Goal: Transaction & Acquisition: Subscribe to service/newsletter

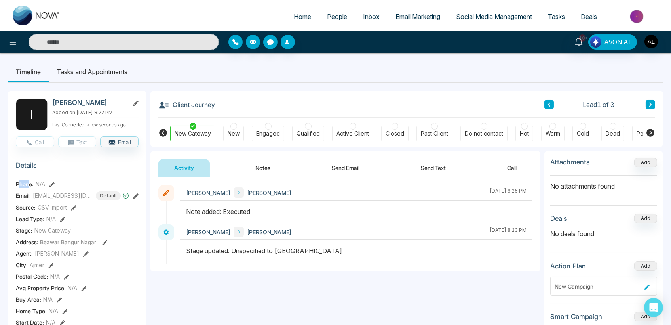
click at [266, 171] on button "Notes" at bounding box center [263, 168] width 47 height 18
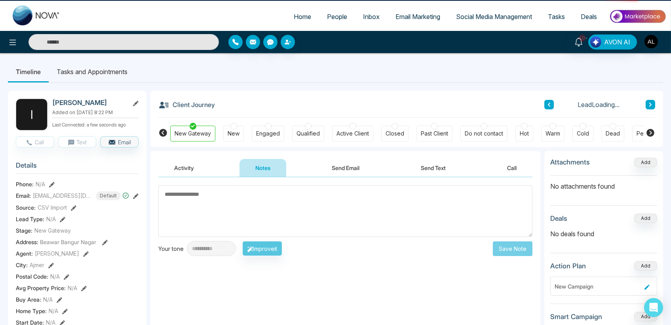
click at [192, 171] on button "Activity" at bounding box center [183, 168] width 51 height 18
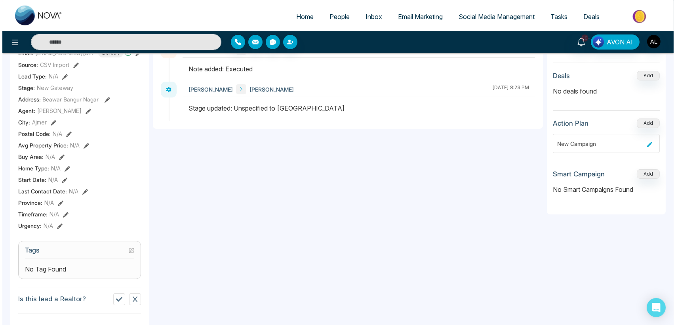
scroll to position [44, 0]
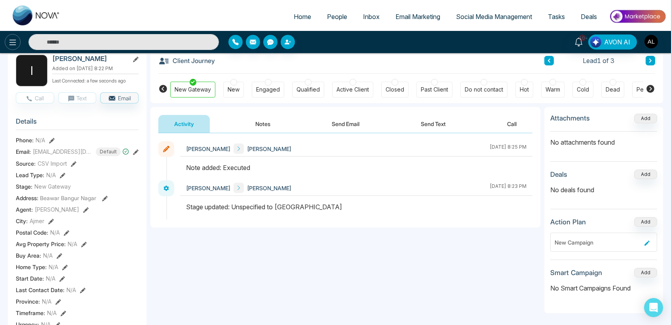
click at [10, 44] on icon at bounding box center [13, 43] width 7 height 6
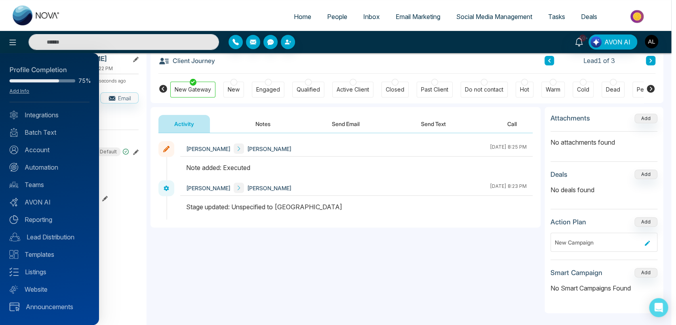
click at [257, 232] on div at bounding box center [338, 162] width 676 height 325
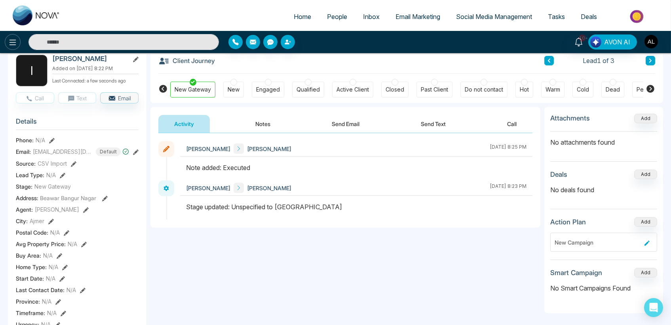
click at [13, 43] on icon at bounding box center [13, 43] width 10 height 10
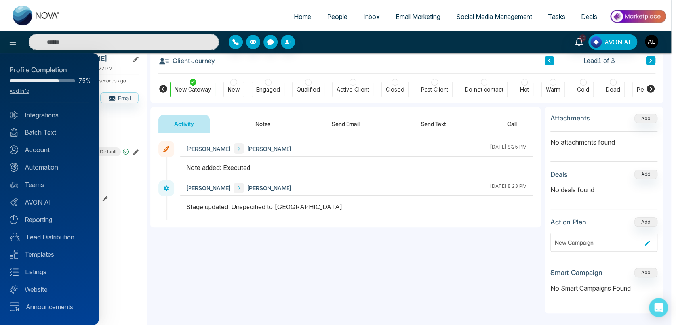
click at [22, 94] on div "Profile Completion 75% Add Info" at bounding box center [50, 83] width 80 height 37
click at [23, 93] on link "Add Info" at bounding box center [20, 91] width 20 height 6
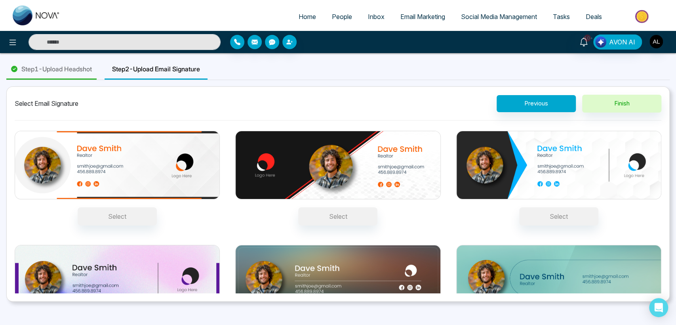
click at [193, 70] on span "Step 2 - Upload Email Signature" at bounding box center [156, 69] width 88 height 10
click at [165, 71] on span "Step 2 - Upload Email Signature" at bounding box center [156, 69] width 88 height 10
click at [21, 40] on div at bounding box center [121, 42] width 200 height 16
click at [15, 42] on icon at bounding box center [13, 43] width 10 height 10
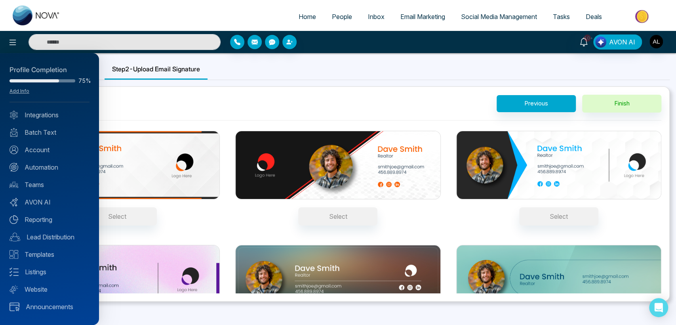
click at [253, 67] on div at bounding box center [338, 162] width 676 height 325
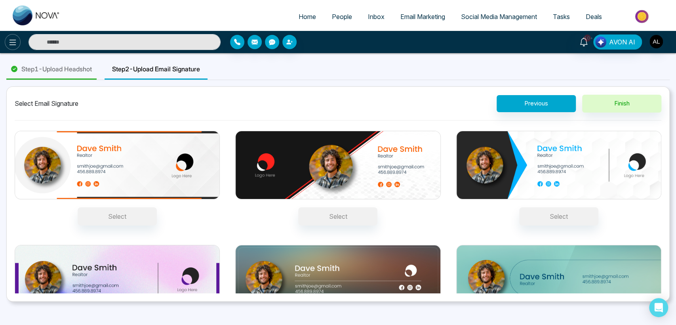
click at [12, 40] on icon at bounding box center [13, 43] width 7 height 6
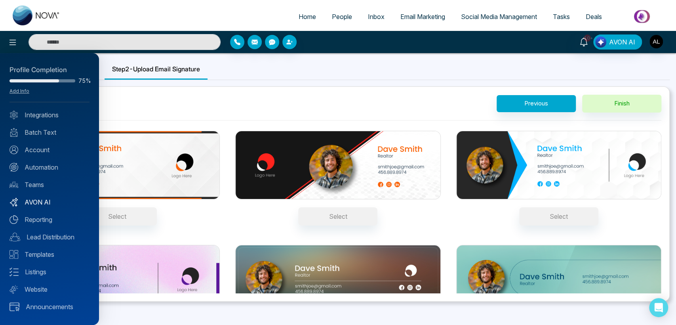
click at [40, 204] on link "AVON AI" at bounding box center [50, 202] width 80 height 10
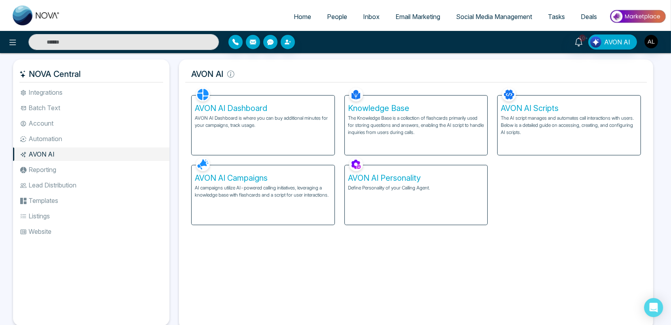
click at [249, 186] on p "AI campaigns utilize AI-powered calling initiatives, leveraging a knowledge bas…" at bounding box center [263, 191] width 137 height 14
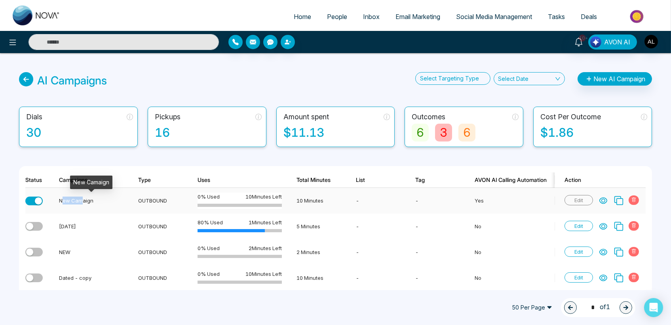
drag, startPoint x: 62, startPoint y: 199, endPoint x: 81, endPoint y: 200, distance: 19.4
click at [81, 200] on div "New Camaign" at bounding box center [91, 200] width 65 height 8
click at [17, 43] on icon at bounding box center [13, 43] width 10 height 10
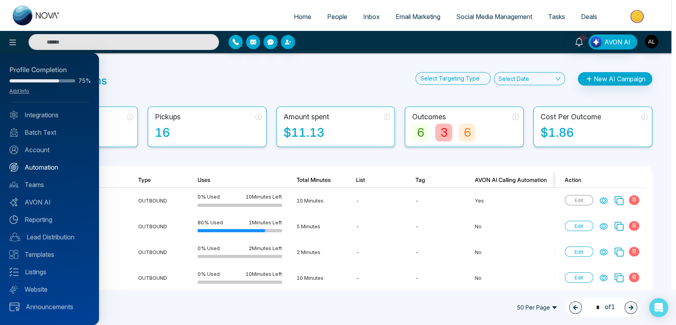
click at [45, 169] on link "Automation" at bounding box center [50, 167] width 80 height 10
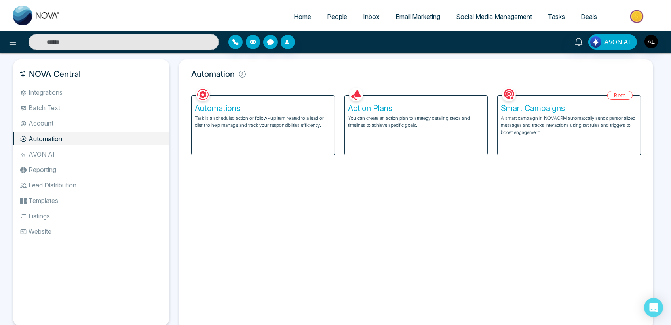
click at [263, 116] on p "Task is a scheduled action or follow-up item related to a lead or client to hel…" at bounding box center [263, 121] width 137 height 14
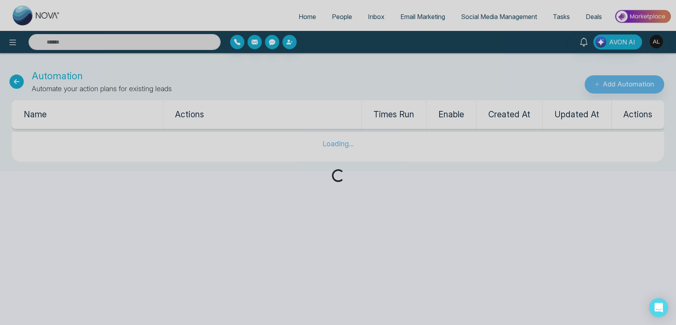
click at [88, 8] on div "Loading..." at bounding box center [338, 162] width 676 height 325
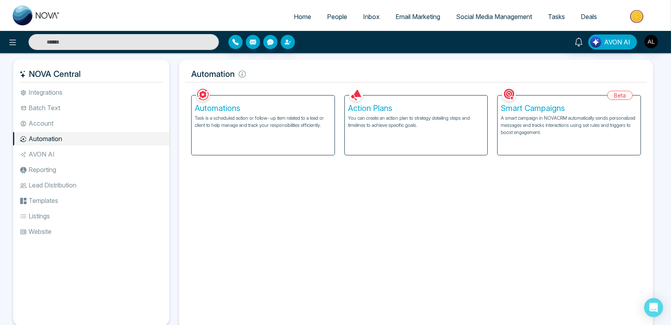
click at [51, 156] on li "AVON AI" at bounding box center [91, 153] width 156 height 13
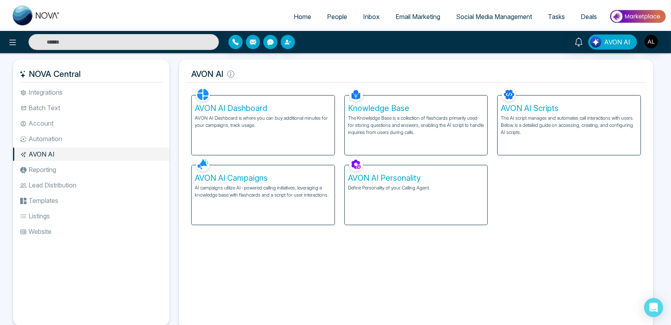
click at [257, 192] on p "AI campaigns utilize AI-powered calling initiatives, leveraging a knowledge bas…" at bounding box center [263, 191] width 137 height 14
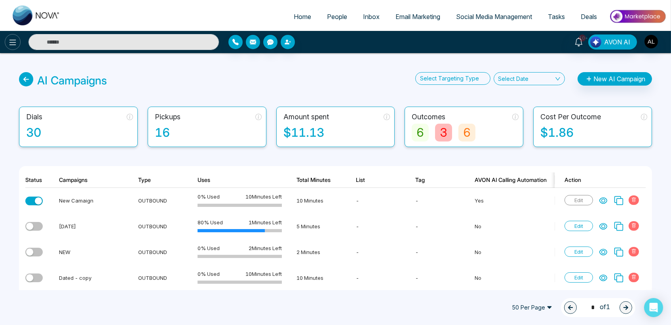
click at [12, 38] on icon at bounding box center [13, 43] width 10 height 10
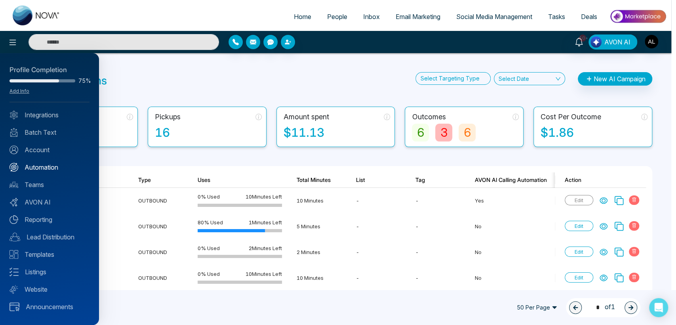
click at [43, 167] on link "Automation" at bounding box center [50, 167] width 80 height 10
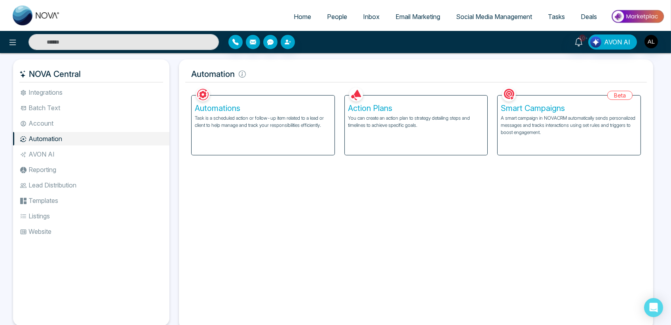
click at [273, 130] on div "Automations Task is a scheduled action or follow-up item related to a lead or c…" at bounding box center [263, 124] width 143 height 59
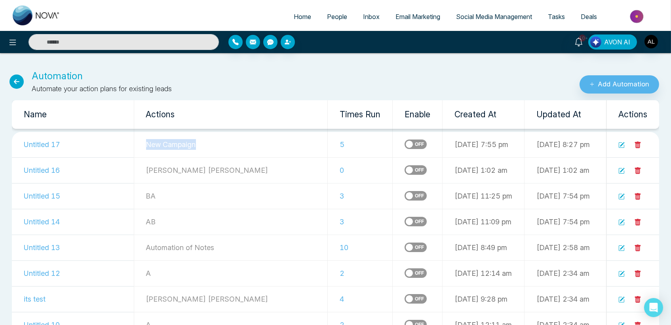
drag, startPoint x: 141, startPoint y: 142, endPoint x: 208, endPoint y: 142, distance: 67.3
click at [208, 142] on p "New Campaign" at bounding box center [231, 144] width 170 height 11
drag, startPoint x: 295, startPoint y: 140, endPoint x: 301, endPoint y: 140, distance: 5.9
click at [328, 140] on td "5" at bounding box center [360, 145] width 65 height 26
drag, startPoint x: 146, startPoint y: 144, endPoint x: 164, endPoint y: 144, distance: 17.8
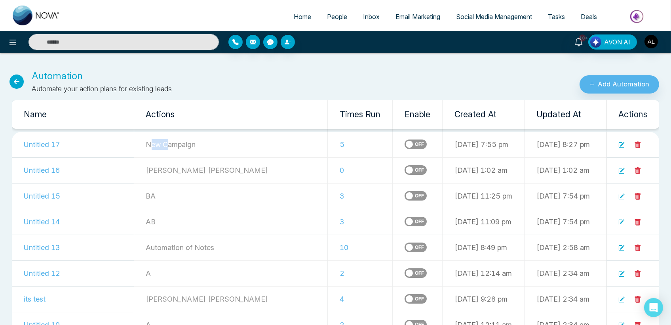
click at [164, 144] on p "New Campaign" at bounding box center [231, 144] width 170 height 11
click at [16, 80] on icon at bounding box center [17, 81] width 14 height 14
click at [14, 78] on icon at bounding box center [17, 81] width 14 height 14
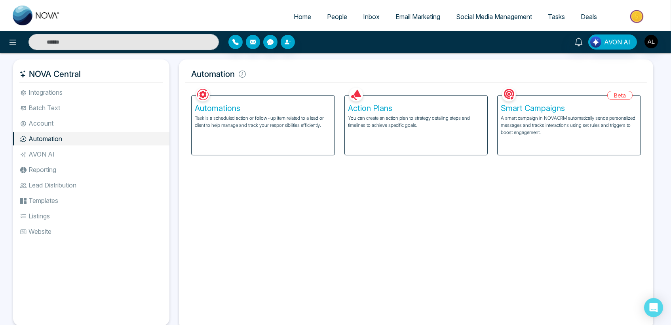
click at [444, 129] on div "Action Plans You can create an action plan to strategy detailing steps and time…" at bounding box center [416, 124] width 143 height 59
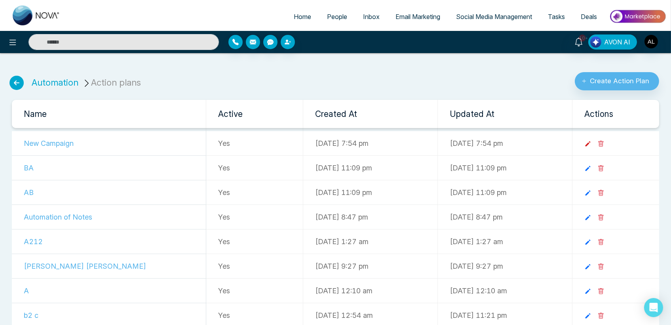
click at [592, 143] on icon at bounding box center [588, 143] width 7 height 7
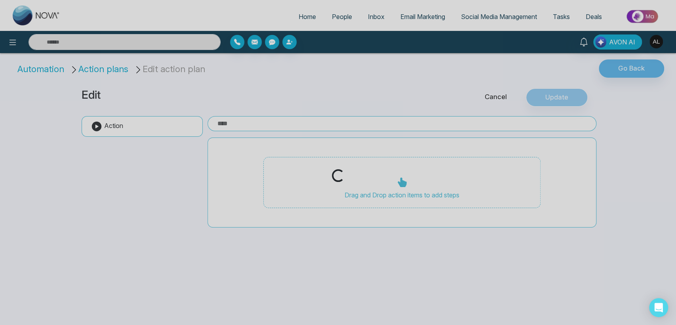
type input "**********"
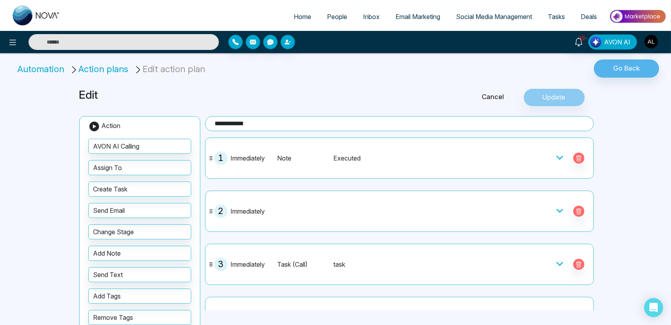
click at [556, 155] on icon at bounding box center [560, 158] width 8 height 8
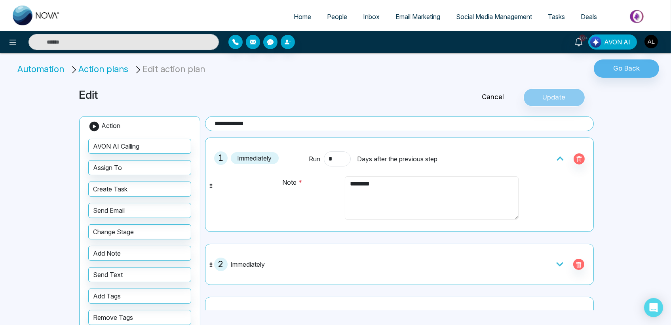
drag, startPoint x: 357, startPoint y: 184, endPoint x: 375, endPoint y: 185, distance: 17.4
click at [375, 185] on textarea "********" at bounding box center [431, 198] width 173 height 44
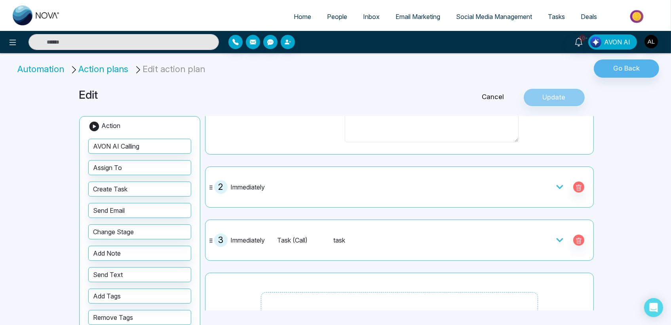
scroll to position [88, 0]
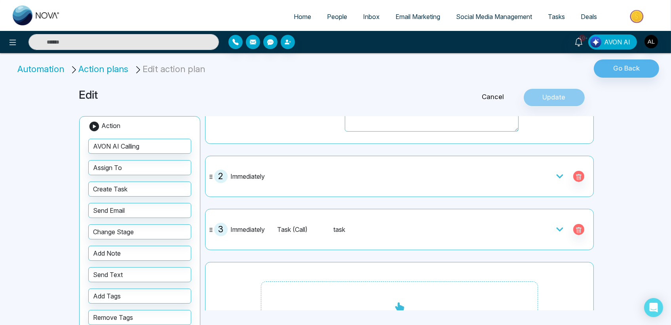
click at [559, 175] on icon at bounding box center [560, 176] width 8 height 8
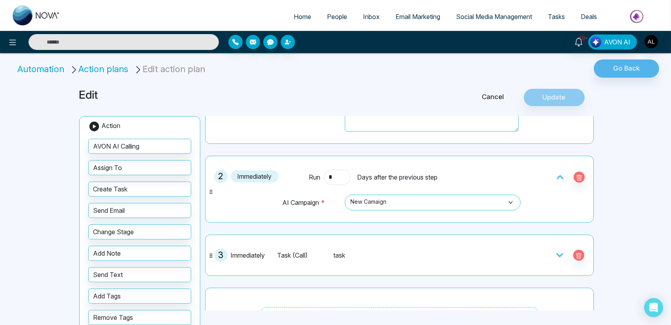
click at [286, 251] on div "Task (Call)" at bounding box center [303, 255] width 53 height 10
click at [556, 254] on icon at bounding box center [560, 255] width 8 height 8
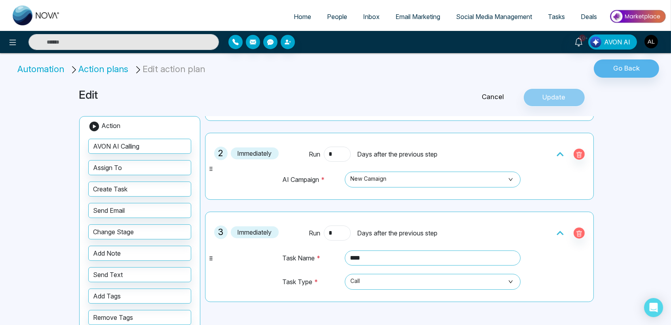
scroll to position [132, 0]
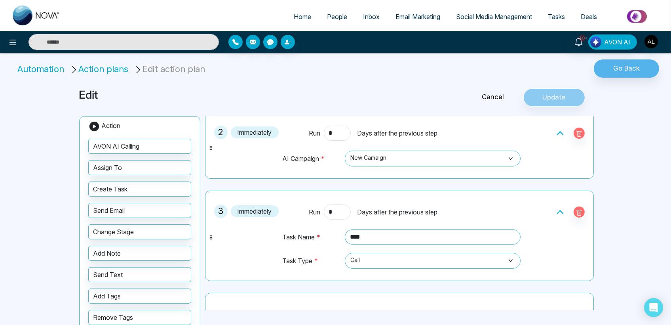
click at [327, 16] on span "People" at bounding box center [337, 17] width 20 height 8
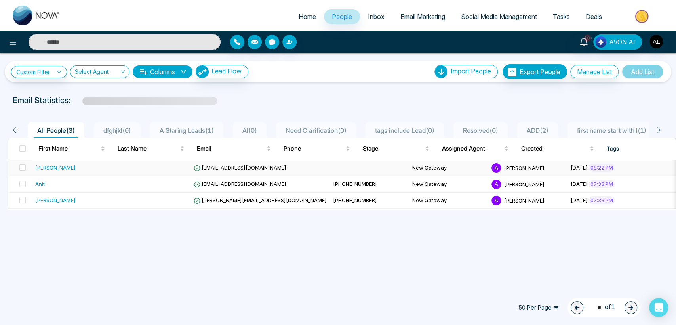
click at [222, 165] on span "[EMAIL_ADDRESS][DOMAIN_NAME]" at bounding box center [240, 167] width 93 height 6
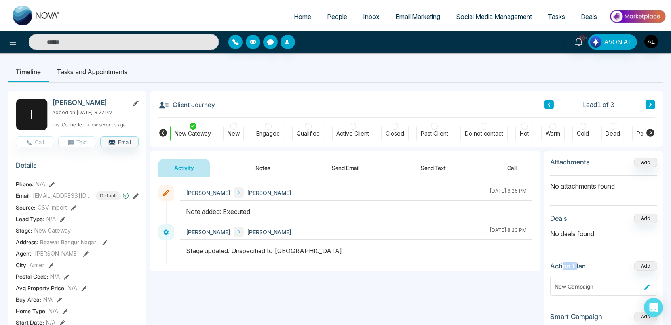
drag, startPoint x: 562, startPoint y: 265, endPoint x: 576, endPoint y: 268, distance: 14.6
click at [576, 268] on h3 "Action Plan" at bounding box center [569, 266] width 36 height 8
drag, startPoint x: 239, startPoint y: 250, endPoint x: 323, endPoint y: 253, distance: 84.4
click at [323, 253] on div "Stage updated: Unspecified to [GEOGRAPHIC_DATA]" at bounding box center [356, 251] width 341 height 10
drag, startPoint x: 189, startPoint y: 212, endPoint x: 253, endPoint y: 212, distance: 63.4
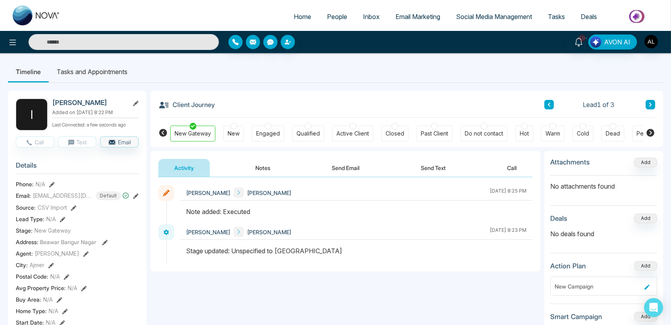
click at [253, 212] on div "Note added: Executed" at bounding box center [356, 212] width 341 height 10
click at [236, 212] on div "Note added: Executed" at bounding box center [356, 212] width 341 height 10
drag, startPoint x: 228, startPoint y: 208, endPoint x: 256, endPoint y: 213, distance: 28.9
click at [256, 213] on div "Note added: Executed" at bounding box center [356, 212] width 341 height 10
drag, startPoint x: 458, startPoint y: 189, endPoint x: 527, endPoint y: 191, distance: 69.0
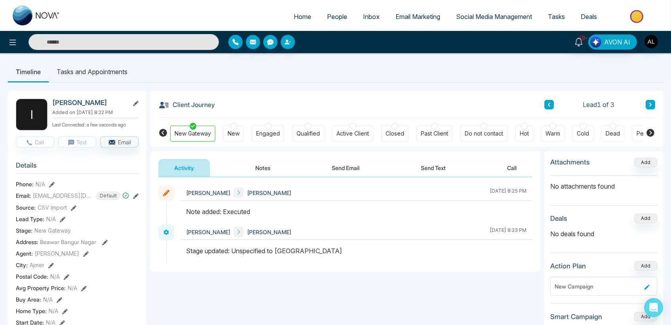
click at [527, 191] on div "ADMIN lokesh lokesh September 2 2025 | 8:25 PM" at bounding box center [356, 192] width 353 height 15
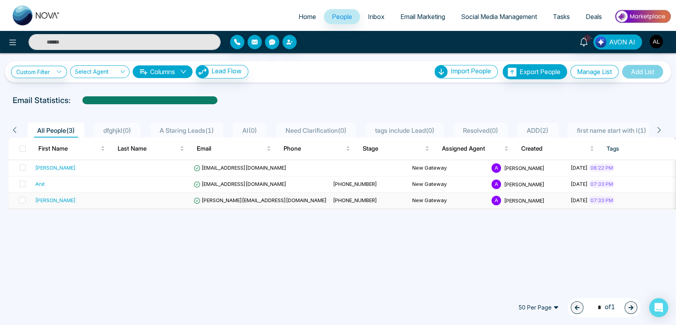
click at [230, 201] on span "[PERSON_NAME][EMAIL_ADDRESS][DOMAIN_NAME]" at bounding box center [260, 200] width 133 height 6
click at [234, 198] on span "[PERSON_NAME][EMAIL_ADDRESS][DOMAIN_NAME]" at bounding box center [260, 200] width 133 height 6
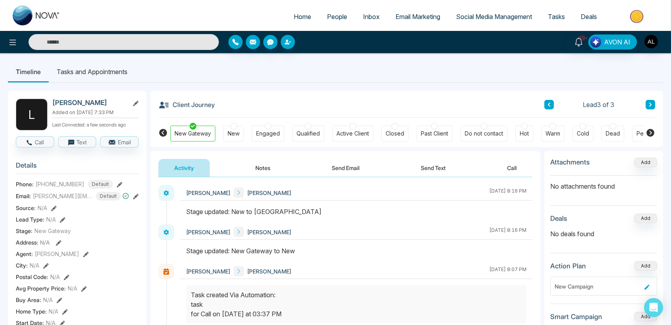
drag, startPoint x: 256, startPoint y: 211, endPoint x: 297, endPoint y: 213, distance: 41.6
click at [297, 213] on div "Stage updated: New to New Gateway" at bounding box center [356, 212] width 341 height 10
click at [555, 66] on ul "Timeline Tasks and Appointments" at bounding box center [336, 71] width 656 height 21
click at [8, 42] on icon at bounding box center [13, 43] width 10 height 10
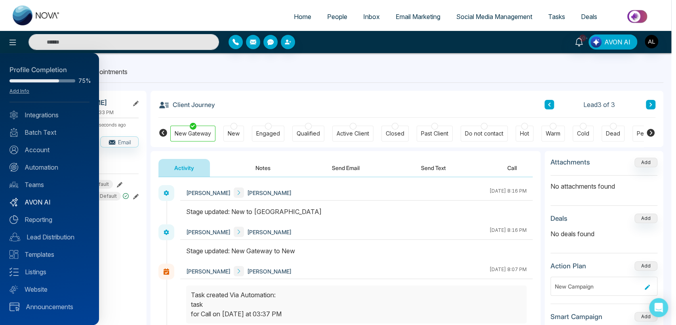
click at [39, 205] on link "AVON AI" at bounding box center [50, 202] width 80 height 10
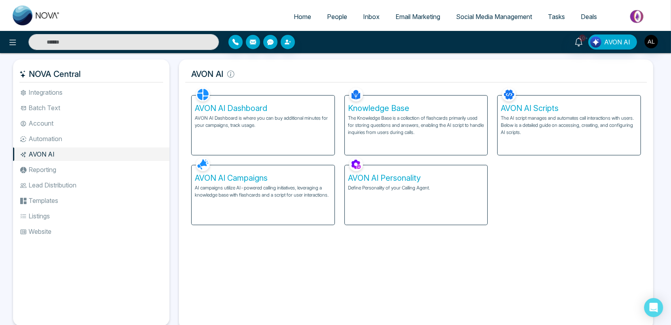
click at [328, 15] on span "People" at bounding box center [337, 17] width 20 height 8
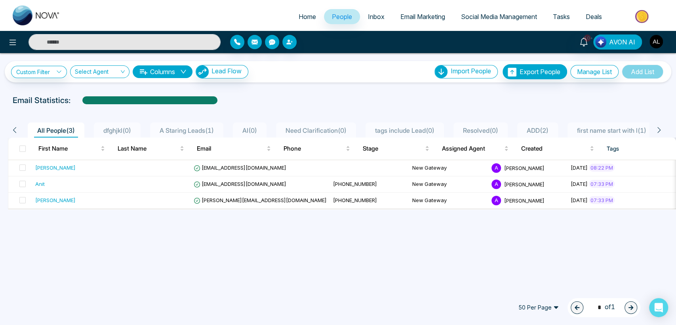
click at [405, 18] on span "Email Marketing" at bounding box center [422, 17] width 45 height 8
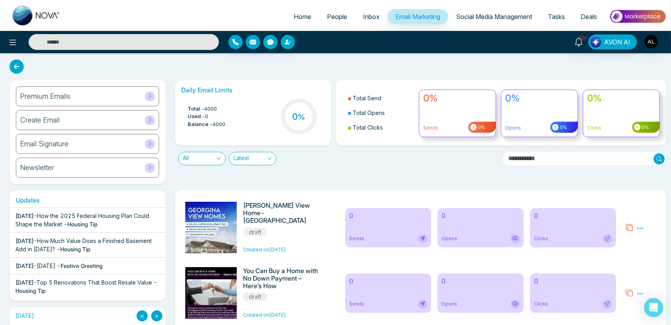
click at [147, 91] on div "Premium Emails" at bounding box center [87, 96] width 143 height 20
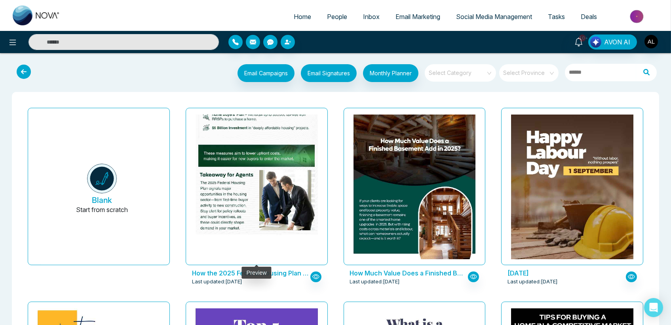
click at [243, 188] on img at bounding box center [256, 16] width 245 height 447
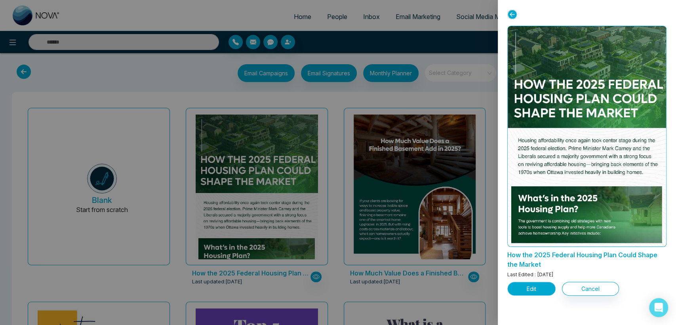
click at [534, 286] on button "Edit" at bounding box center [531, 289] width 48 height 14
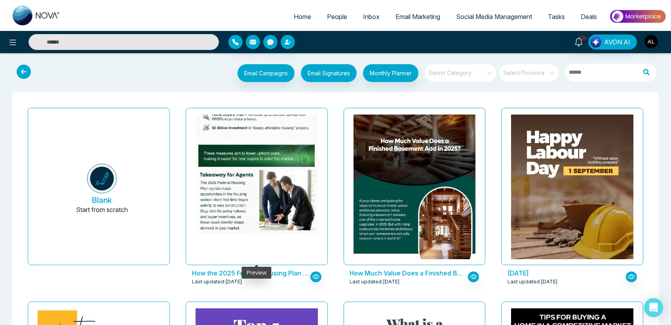
click at [256, 206] on img at bounding box center [256, 16] width 245 height 447
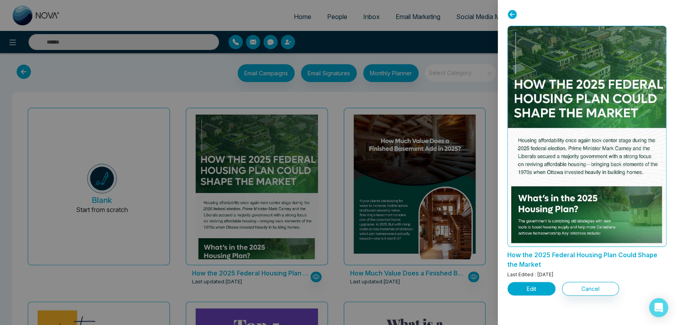
click at [526, 288] on button "Edit" at bounding box center [531, 289] width 48 height 14
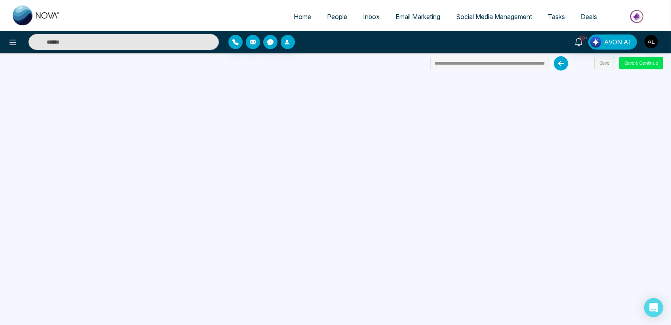
click at [408, 15] on span "Email Marketing" at bounding box center [418, 17] width 45 height 8
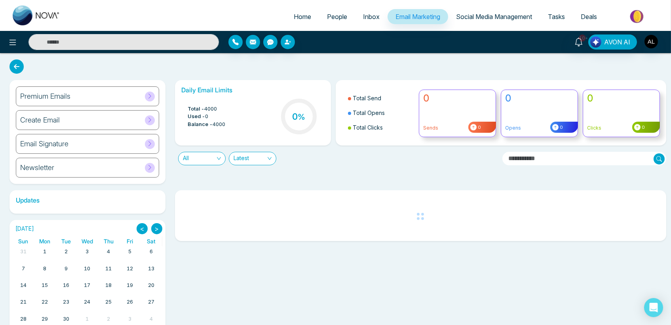
click at [124, 122] on div "Create Email" at bounding box center [87, 120] width 143 height 20
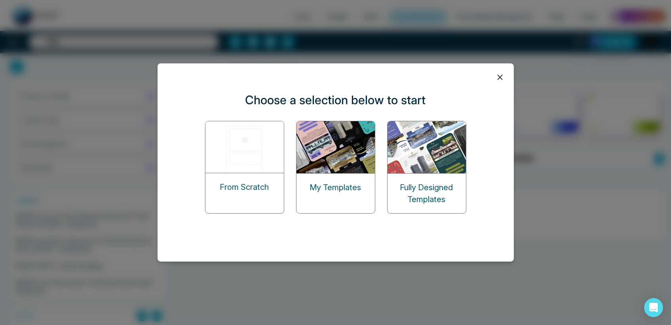
click at [235, 173] on div "From Scratch" at bounding box center [245, 187] width 78 height 28
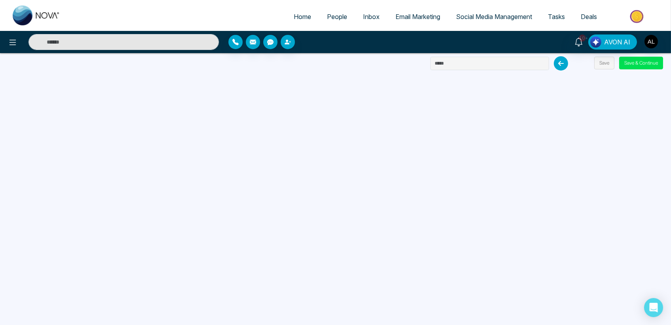
click at [414, 17] on span "Email Marketing" at bounding box center [418, 17] width 45 height 8
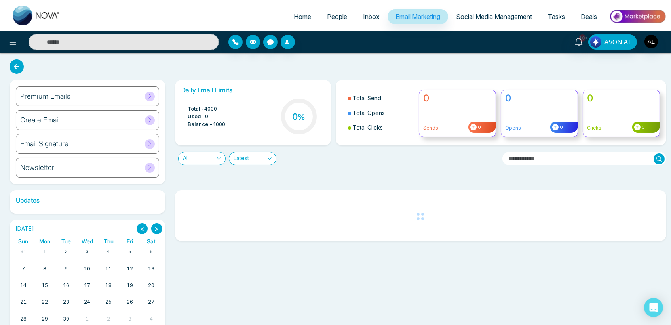
click at [73, 97] on div "Premium Emails" at bounding box center [87, 96] width 143 height 20
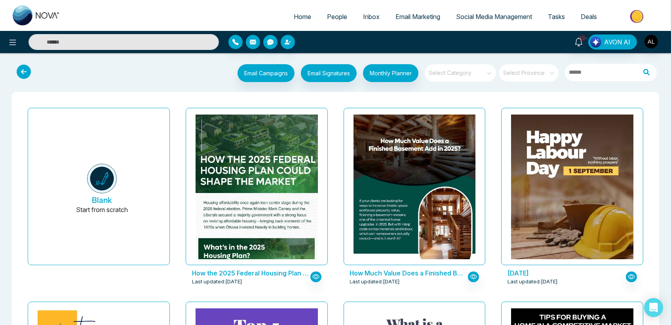
click at [26, 71] on icon at bounding box center [24, 72] width 14 height 14
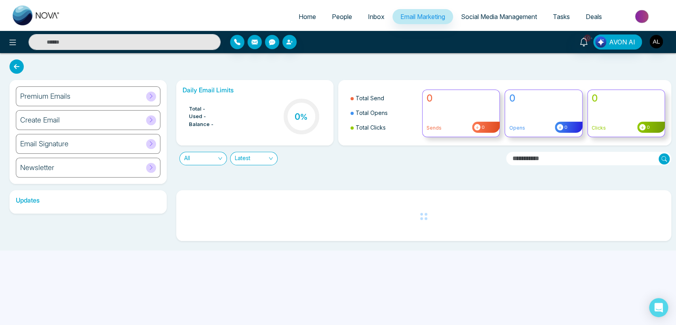
click at [150, 118] on icon at bounding box center [151, 120] width 6 height 6
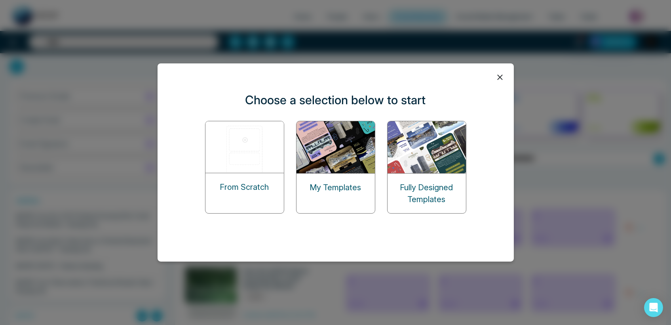
click at [240, 147] on img at bounding box center [245, 146] width 79 height 51
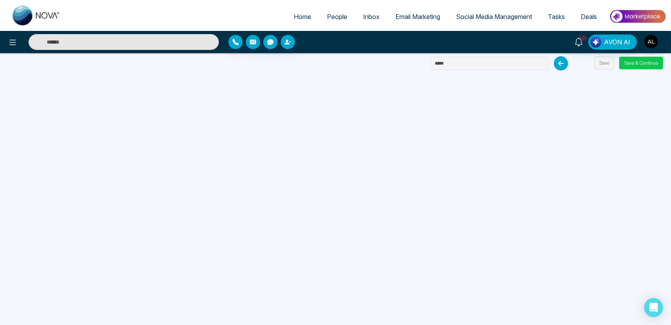
click at [640, 64] on button "Save & Continue" at bounding box center [641, 63] width 44 height 13
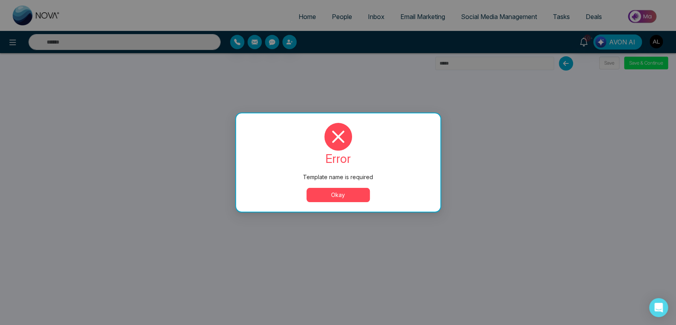
click at [345, 191] on button "Okay" at bounding box center [338, 195] width 63 height 14
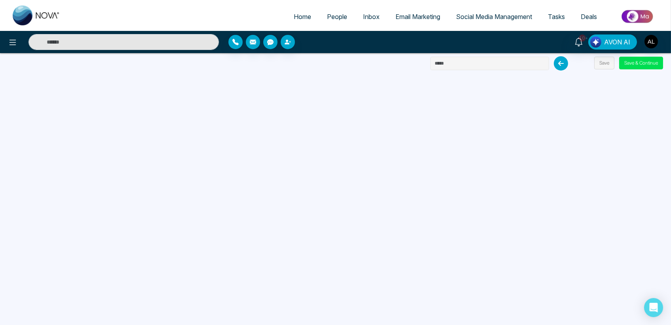
click at [455, 63] on input "text" at bounding box center [490, 63] width 119 height 13
type input "**********"
click at [633, 58] on button "Save & Continue" at bounding box center [641, 63] width 44 height 13
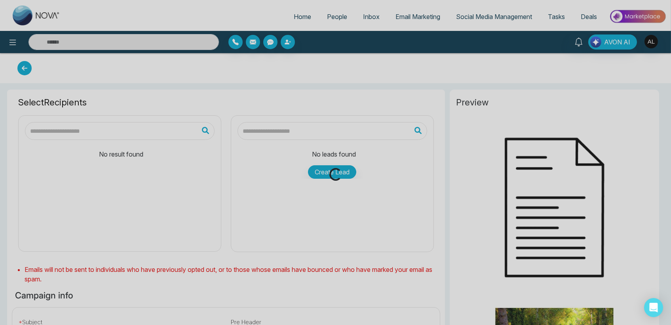
type input "**********"
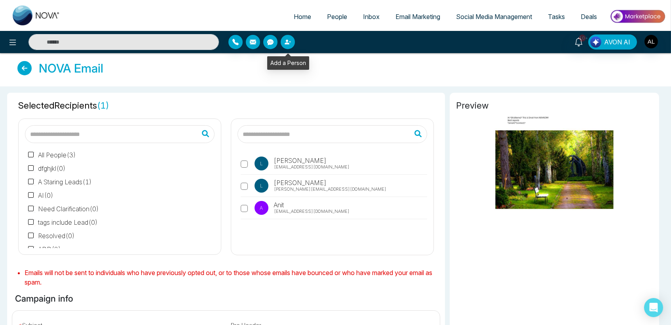
click at [285, 42] on icon "button" at bounding box center [288, 42] width 6 height 6
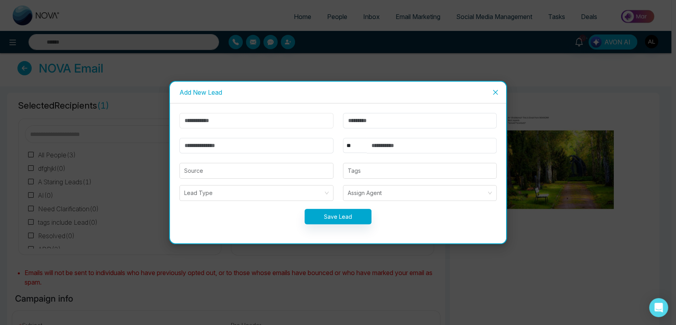
click at [195, 123] on input "text" at bounding box center [256, 120] width 154 height 15
click at [198, 122] on input "text" at bounding box center [256, 120] width 154 height 15
type input "****"
click at [196, 145] on input "email" at bounding box center [256, 145] width 154 height 15
type input "**********"
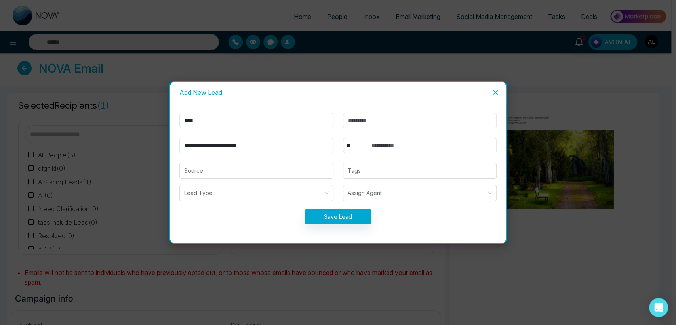
click at [354, 148] on select "** **** *** *** *** **** ***" at bounding box center [355, 145] width 24 height 15
select select "***"
click at [343, 138] on select "** **** *** *** *** **** ***" at bounding box center [355, 145] width 24 height 15
click at [398, 148] on input "text" at bounding box center [432, 145] width 130 height 15
type input "**********"
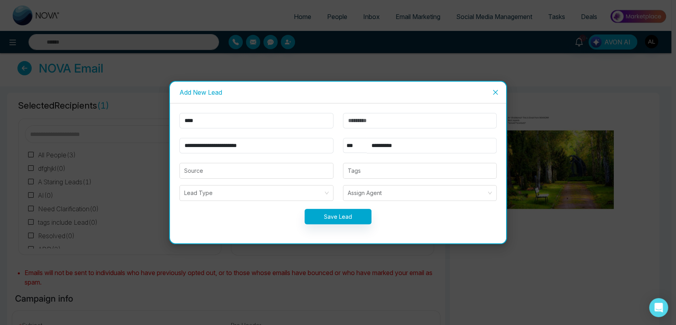
click at [493, 90] on icon "close" at bounding box center [495, 92] width 6 height 6
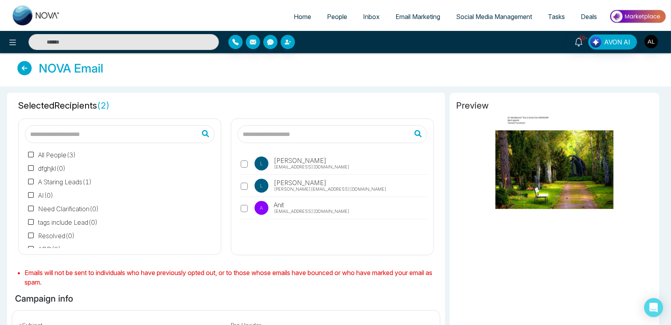
click at [21, 67] on icon at bounding box center [24, 68] width 14 height 14
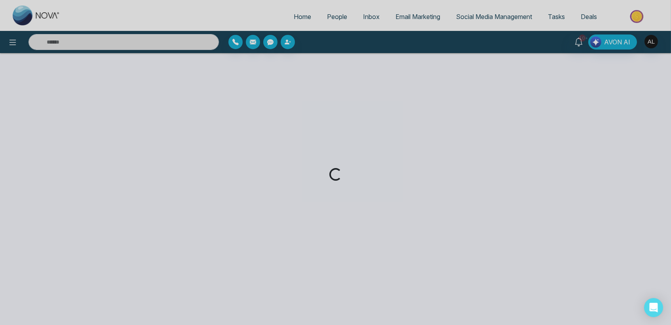
click at [414, 17] on div "Loading..." at bounding box center [335, 162] width 671 height 325
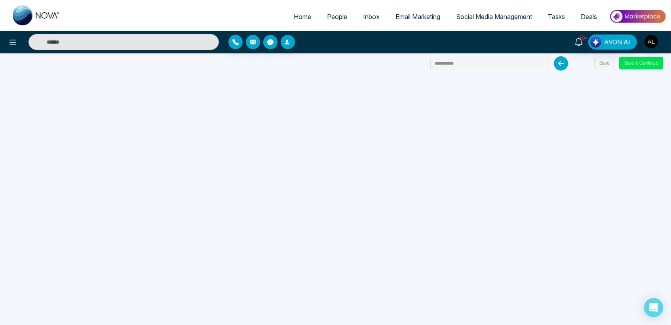
click at [414, 17] on span "Email Marketing" at bounding box center [418, 17] width 45 height 8
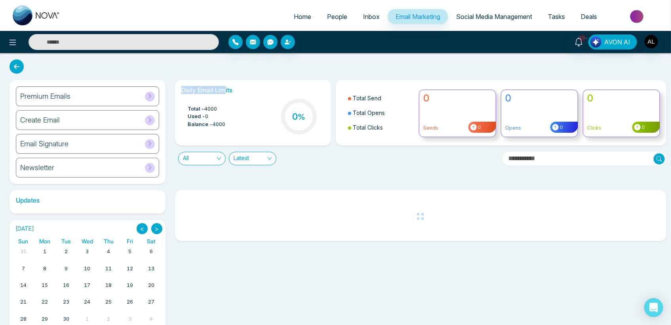
drag, startPoint x: 181, startPoint y: 87, endPoint x: 224, endPoint y: 91, distance: 43.4
click at [224, 91] on div "Daily Email Limits Total - 4000 Used - 0 Balance - 4000 0 %" at bounding box center [253, 112] width 156 height 65
click at [229, 90] on h6 "Daily Email Limits" at bounding box center [252, 90] width 143 height 8
drag, startPoint x: 186, startPoint y: 107, endPoint x: 221, endPoint y: 110, distance: 35.3
click at [221, 110] on ul "Total - 4000 Used - 0 Balance - 4000" at bounding box center [203, 116] width 44 height 23
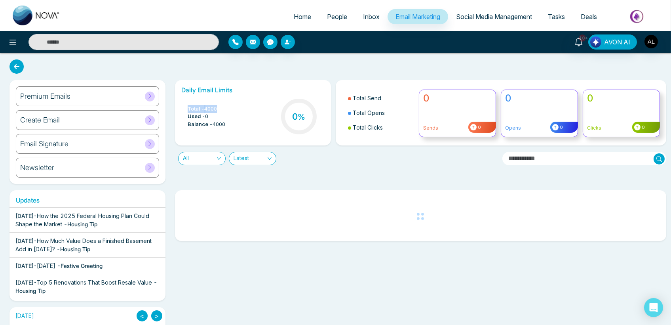
click at [214, 111] on span "4000" at bounding box center [210, 109] width 13 height 8
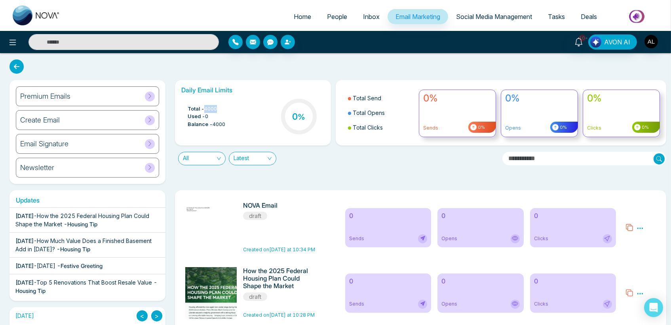
drag, startPoint x: 206, startPoint y: 106, endPoint x: 218, endPoint y: 106, distance: 12.3
click at [217, 106] on span "4000" at bounding box center [210, 109] width 13 height 8
click at [204, 110] on span "Total -" at bounding box center [196, 109] width 17 height 8
click at [206, 107] on span "4000" at bounding box center [210, 109] width 13 height 8
click at [74, 118] on div "Create Email" at bounding box center [87, 120] width 143 height 20
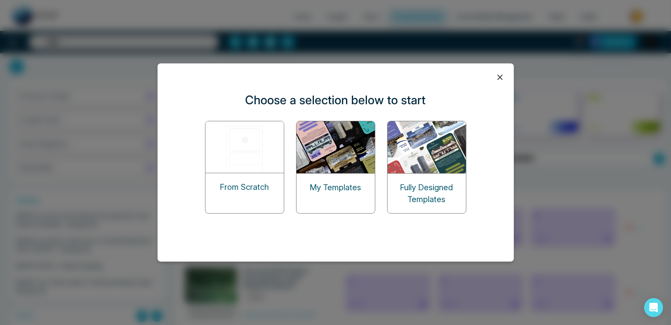
click at [500, 72] on icon at bounding box center [500, 77] width 12 height 12
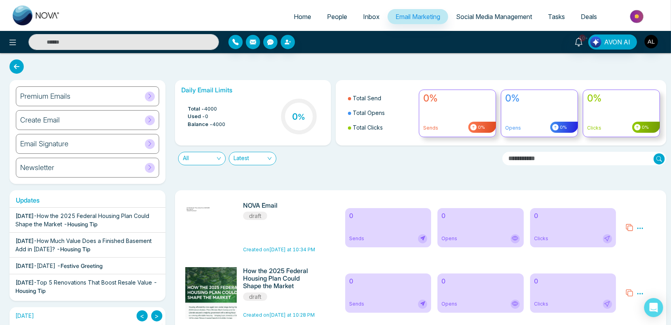
click at [141, 170] on div "Newsletter" at bounding box center [87, 168] width 143 height 20
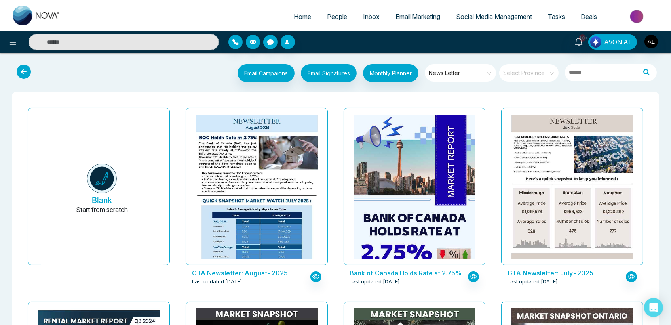
click at [24, 74] on icon at bounding box center [24, 72] width 14 height 14
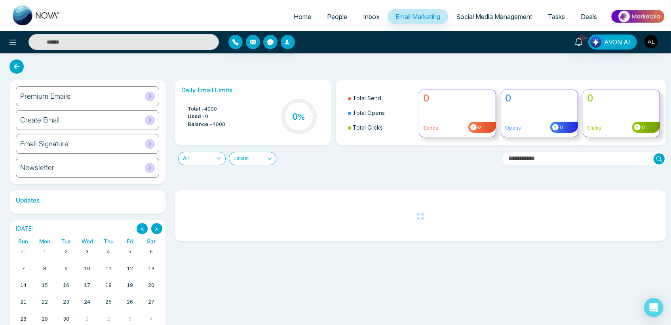
click at [48, 143] on h6 "Email Signature" at bounding box center [44, 143] width 48 height 9
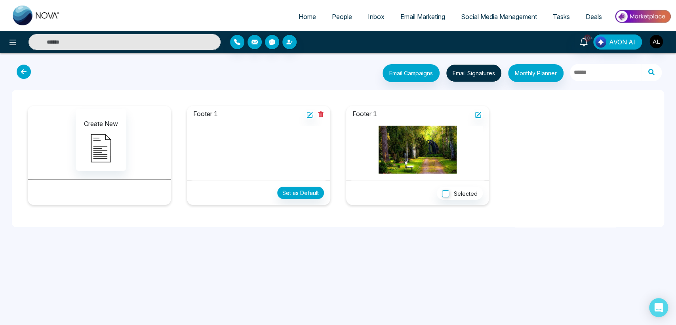
click at [25, 74] on icon at bounding box center [24, 72] width 14 height 14
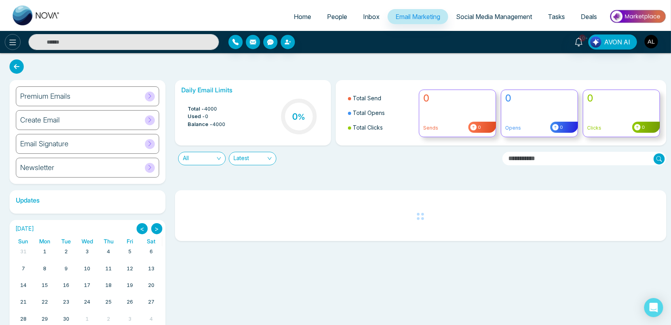
click at [14, 38] on icon at bounding box center [13, 43] width 10 height 10
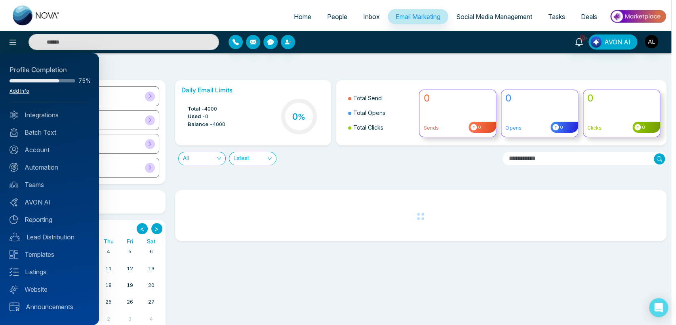
click at [21, 90] on link "Add Info" at bounding box center [20, 91] width 20 height 6
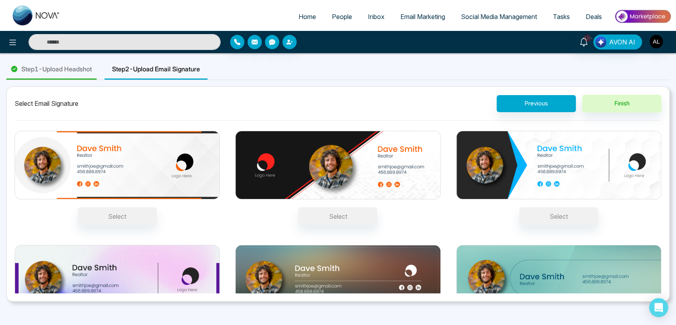
click at [411, 17] on span "Email Marketing" at bounding box center [422, 17] width 45 height 8
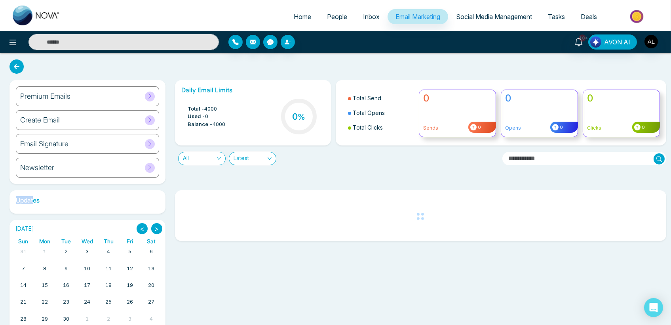
drag, startPoint x: 17, startPoint y: 202, endPoint x: 34, endPoint y: 201, distance: 17.1
click at [34, 201] on h6 "Updates" at bounding box center [88, 200] width 156 height 8
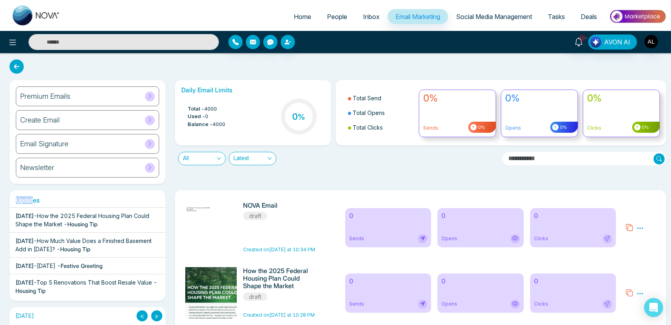
click at [23, 198] on h6 "Updates" at bounding box center [88, 200] width 156 height 8
drag, startPoint x: 21, startPoint y: 200, endPoint x: 42, endPoint y: 200, distance: 21.0
click at [42, 200] on h6 "Updates" at bounding box center [88, 200] width 156 height 8
click at [50, 204] on div "Updates [DATE] - How the 2025 Federal Housing Plan Could Shape the Market - Hou…" at bounding box center [88, 245] width 156 height 111
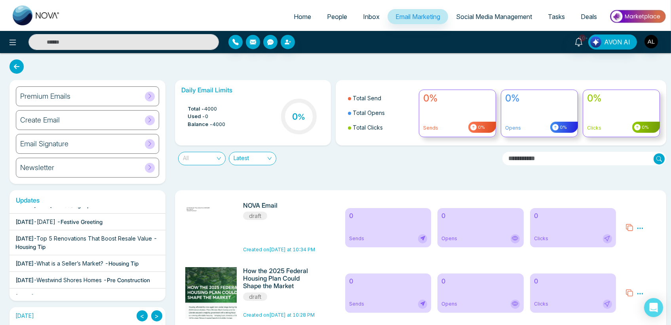
click at [202, 155] on span "All" at bounding box center [202, 158] width 38 height 13
click at [199, 156] on span "All" at bounding box center [202, 158] width 38 height 13
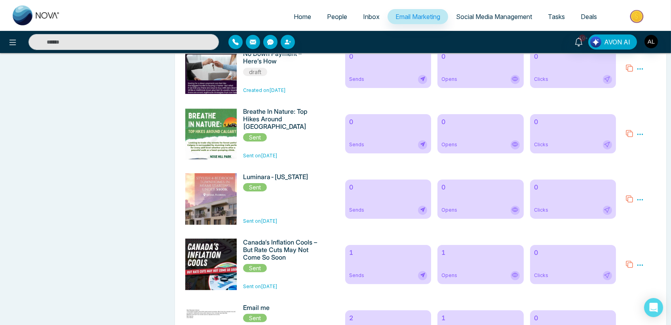
scroll to position [528, 0]
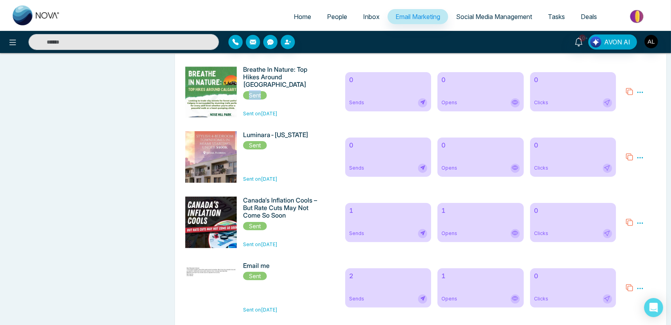
drag, startPoint x: 250, startPoint y: 91, endPoint x: 266, endPoint y: 91, distance: 15.5
click at [266, 91] on span "Sent" at bounding box center [255, 95] width 24 height 8
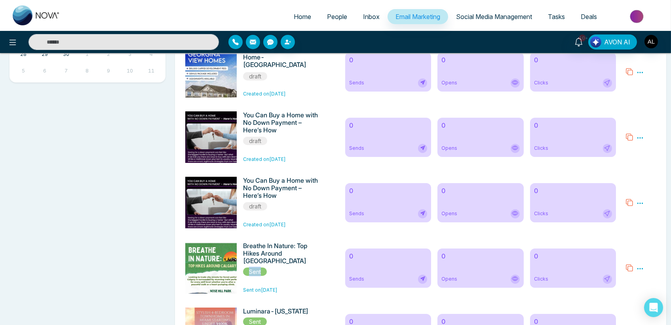
scroll to position [44, 0]
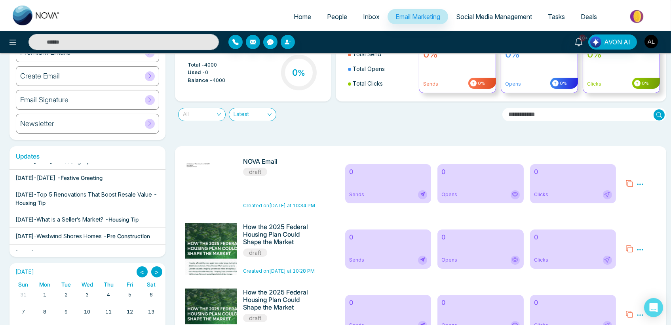
click at [199, 114] on span "All" at bounding box center [202, 114] width 38 height 13
click at [194, 166] on div "Scheduled" at bounding box center [202, 168] width 38 height 9
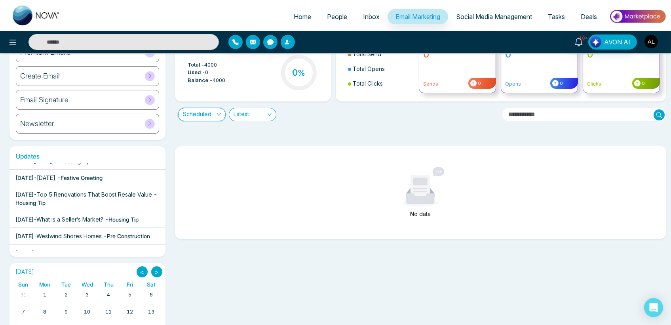
click at [203, 115] on span "Scheduled" at bounding box center [202, 114] width 38 height 13
click at [199, 169] on div "Scheduled" at bounding box center [202, 168] width 38 height 9
click at [203, 115] on span "Scheduled" at bounding box center [202, 114] width 38 height 13
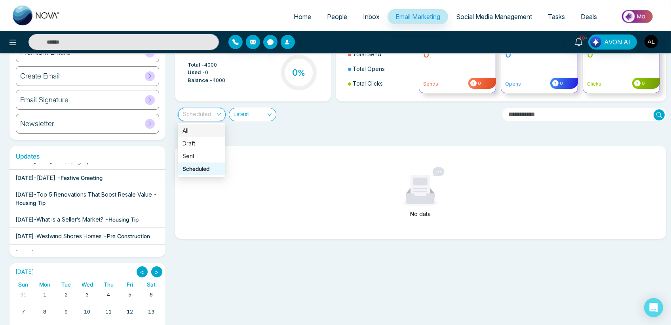
click at [199, 128] on div "All" at bounding box center [202, 130] width 38 height 9
click at [256, 114] on span "Latest" at bounding box center [253, 114] width 38 height 13
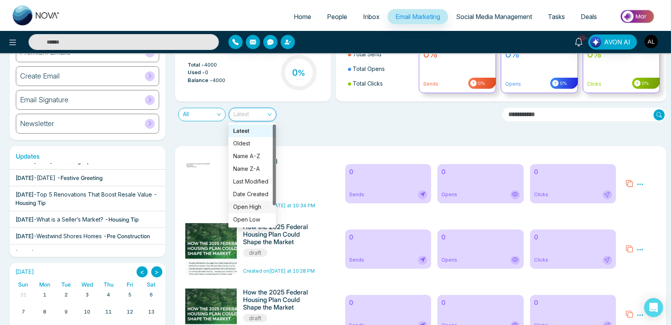
click at [247, 204] on div "Open High" at bounding box center [252, 206] width 38 height 9
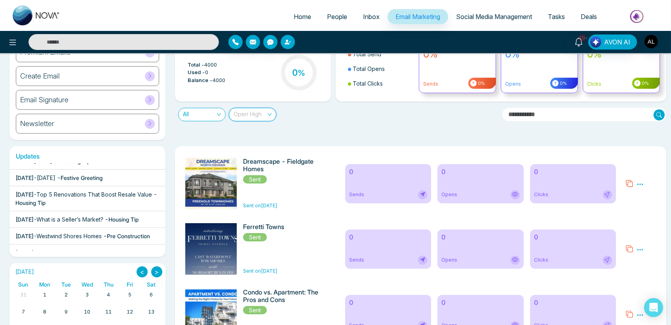
click at [251, 115] on span "Open High" at bounding box center [253, 114] width 38 height 13
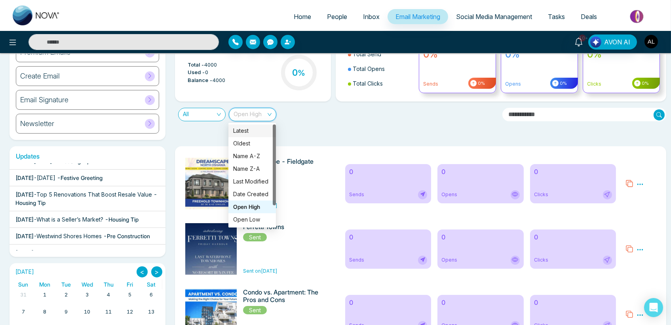
click at [242, 128] on div "Latest" at bounding box center [252, 130] width 38 height 9
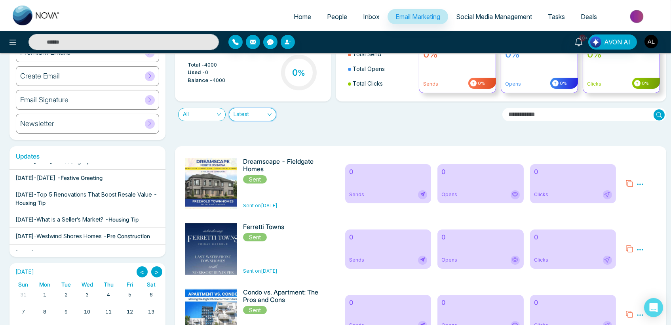
click at [336, 122] on div "Daily Email Limits Total - 4000 Used - 0 Balance - 4000 0 % Total Send Total Op…" at bounding box center [418, 88] width 496 height 104
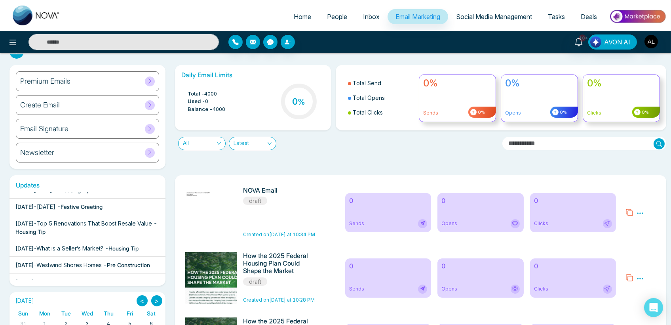
scroll to position [0, 0]
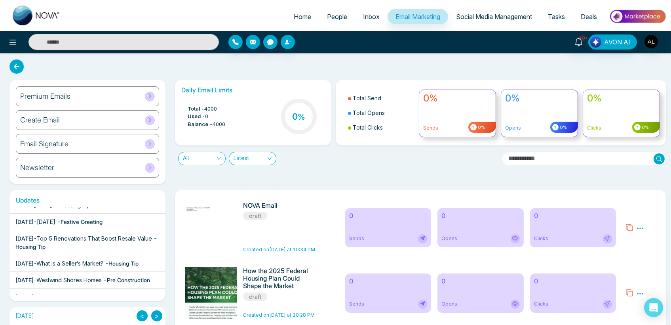
drag, startPoint x: 353, startPoint y: 97, endPoint x: 389, endPoint y: 94, distance: 36.5
click at [389, 94] on li "Total Send" at bounding box center [381, 98] width 67 height 15
drag, startPoint x: 423, startPoint y: 99, endPoint x: 436, endPoint y: 99, distance: 12.7
click at [436, 99] on h4 "0%" at bounding box center [457, 98] width 69 height 11
drag, startPoint x: 361, startPoint y: 112, endPoint x: 376, endPoint y: 113, distance: 15.1
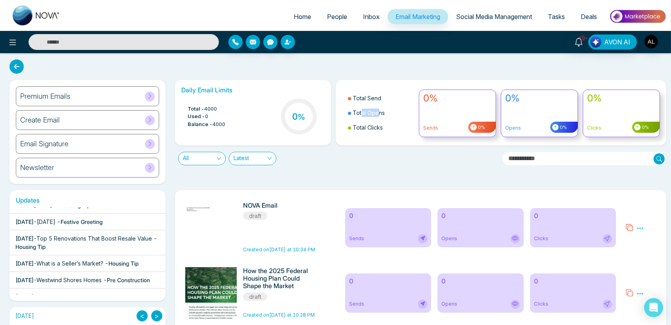
click at [376, 113] on li "Total Opens" at bounding box center [381, 112] width 67 height 15
click at [372, 130] on li "Total Clicks" at bounding box center [381, 127] width 67 height 15
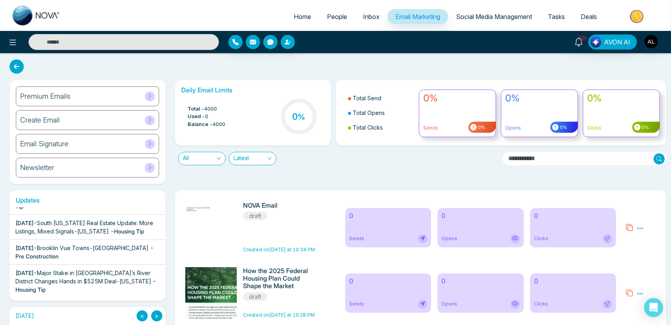
click at [295, 18] on span "Home" at bounding box center [302, 17] width 17 height 8
select select "*"
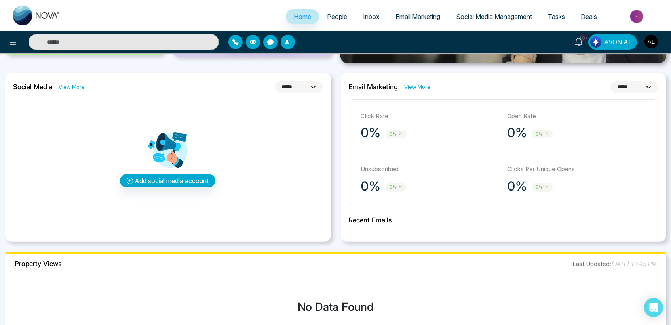
scroll to position [186, 0]
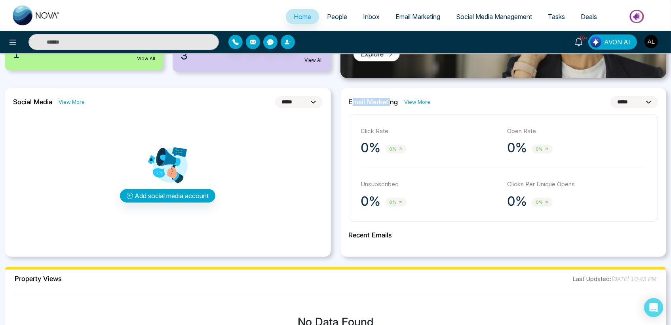
drag, startPoint x: 352, startPoint y: 102, endPoint x: 389, endPoint y: 102, distance: 36.8
click at [389, 102] on h2 "Email Marketing" at bounding box center [374, 102] width 50 height 8
click at [625, 99] on select "**********" at bounding box center [635, 102] width 48 height 12
select select "**"
click at [611, 96] on select "**********" at bounding box center [635, 102] width 48 height 12
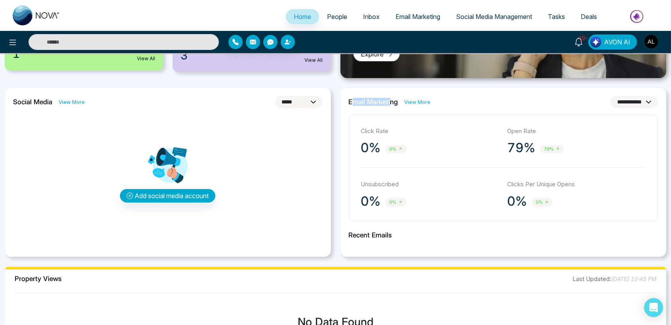
click at [651, 43] on img "button" at bounding box center [651, 41] width 13 height 13
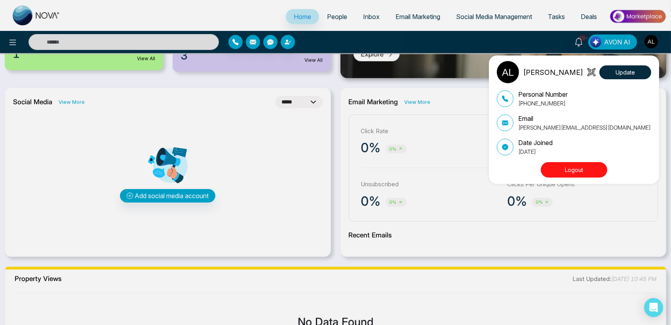
click at [244, 19] on div "ADMIN [PERSON_NAME] Update Personal Number [PHONE_NUMBER] Email [PERSON_NAME][E…" at bounding box center [335, 162] width 671 height 325
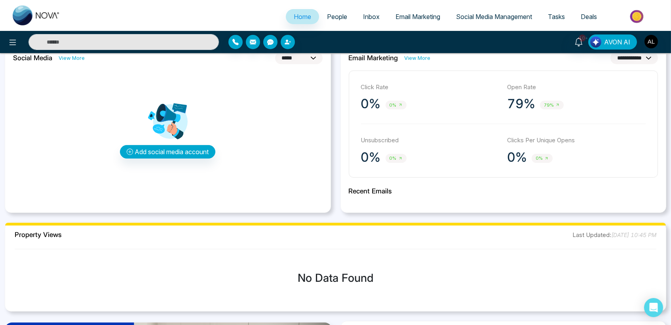
scroll to position [142, 0]
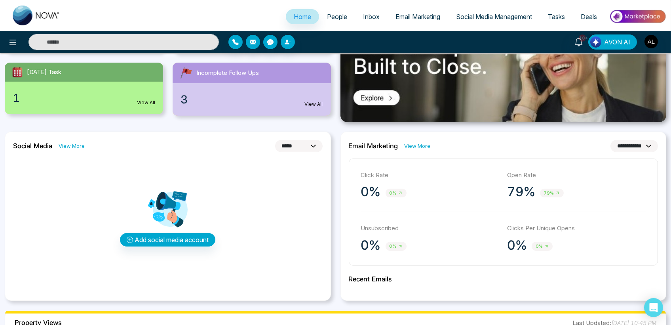
click at [403, 21] on link "Email Marketing" at bounding box center [418, 16] width 61 height 15
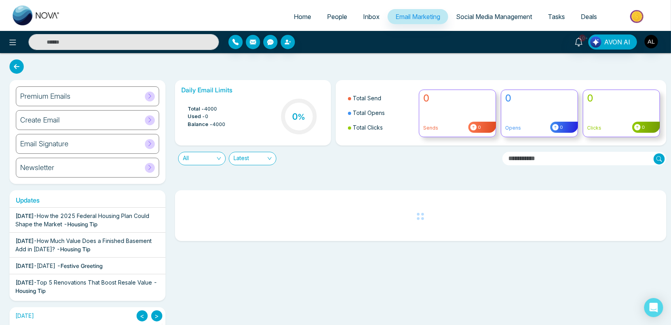
click at [327, 17] on span "People" at bounding box center [337, 17] width 20 height 8
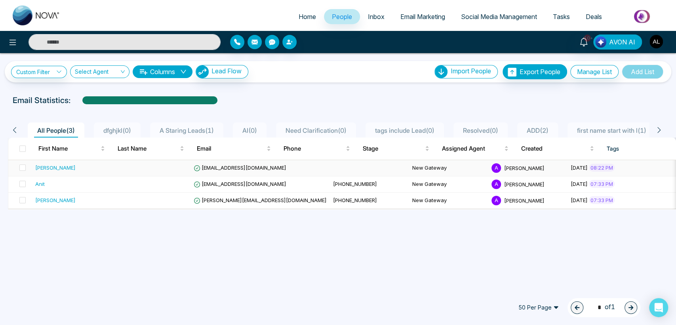
click at [222, 165] on span "[EMAIL_ADDRESS][DOMAIN_NAME]" at bounding box center [240, 167] width 93 height 6
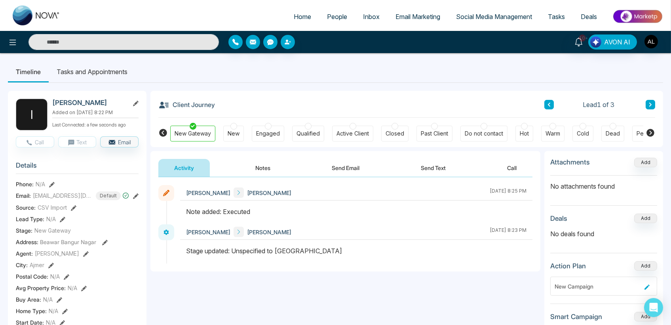
click at [368, 16] on span "Inbox" at bounding box center [371, 17] width 17 height 8
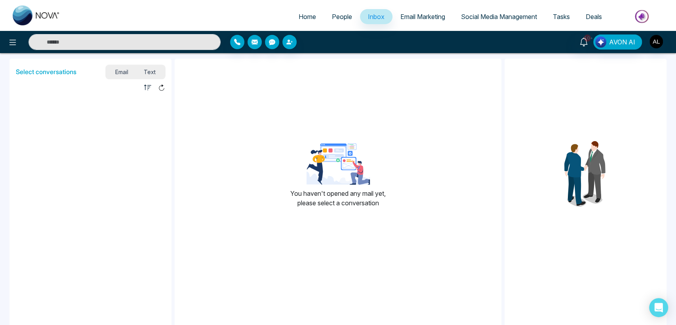
click at [149, 67] on span "Text" at bounding box center [150, 72] width 28 height 11
click at [406, 14] on span "Email Marketing" at bounding box center [422, 17] width 45 height 8
